Goal: Information Seeking & Learning: Find specific fact

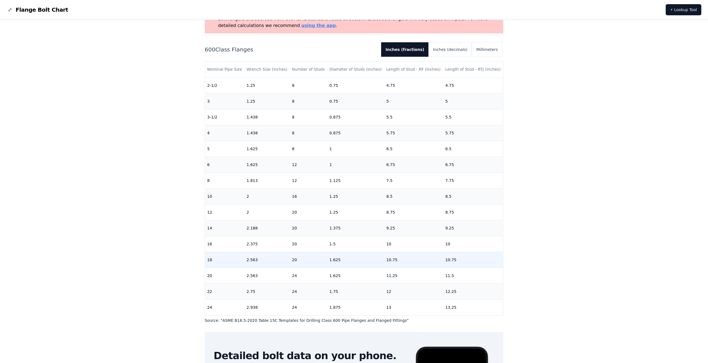
scroll to position [56, 0]
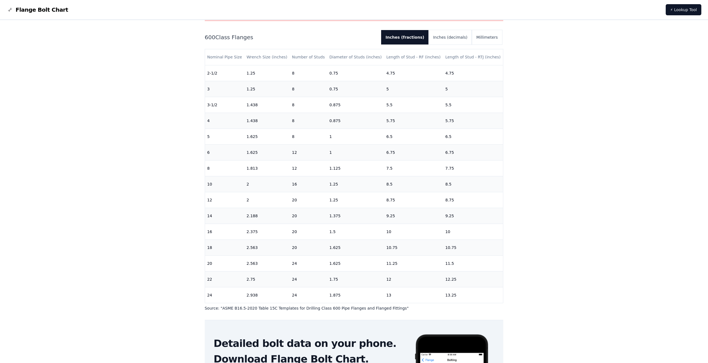
click at [496, 308] on p "Source: " ASME B16.5-2020 Table 15C Templates for Drilling Class 600 Pipe Flang…" at bounding box center [354, 308] width 299 height 6
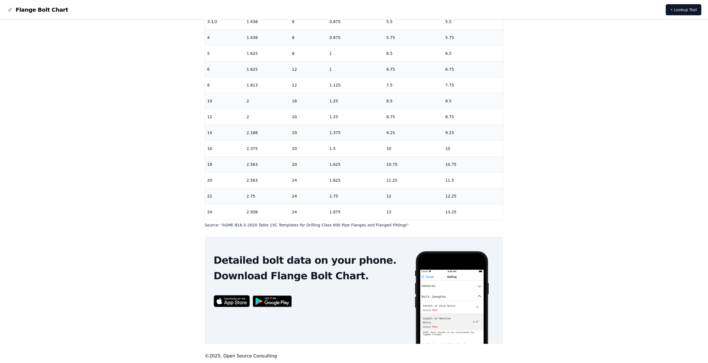
scroll to position [140, 0]
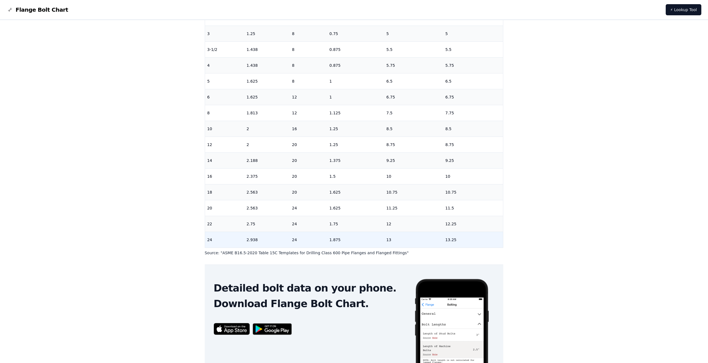
scroll to position [140, 0]
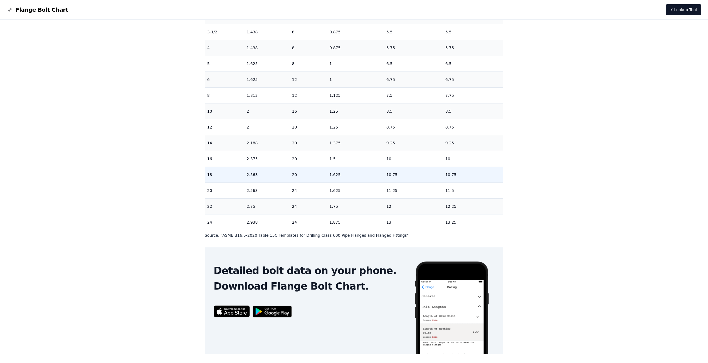
scroll to position [140, 0]
